Goal: Task Accomplishment & Management: Complete application form

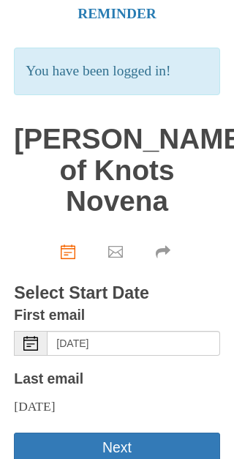
scroll to position [99, 0]
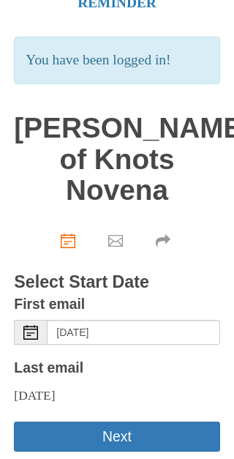
click at [126, 421] on button "Next" at bounding box center [116, 436] width 205 height 30
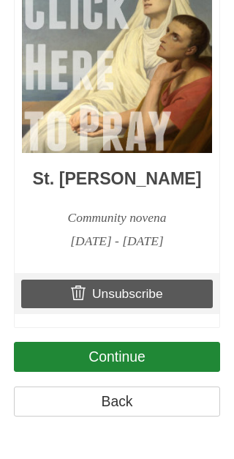
scroll to position [1673, 0]
click at [135, 371] on link "Continue" at bounding box center [116, 356] width 205 height 30
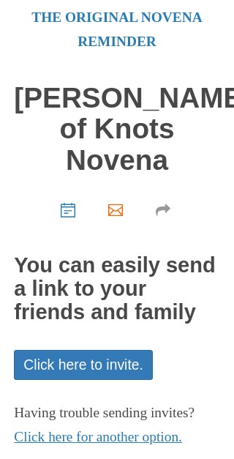
scroll to position [109, 0]
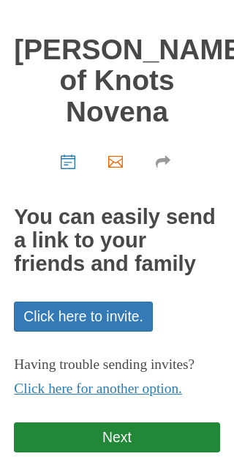
click at [129, 432] on link "Next" at bounding box center [116, 437] width 205 height 30
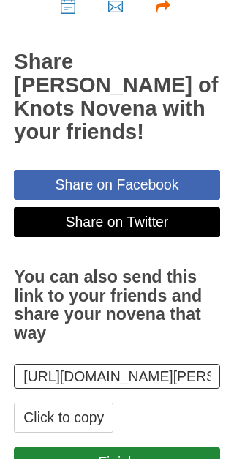
scroll to position [264, 0]
click at [130, 458] on link "Finish" at bounding box center [116, 462] width 205 height 30
